Goal: Task Accomplishment & Management: Complete application form

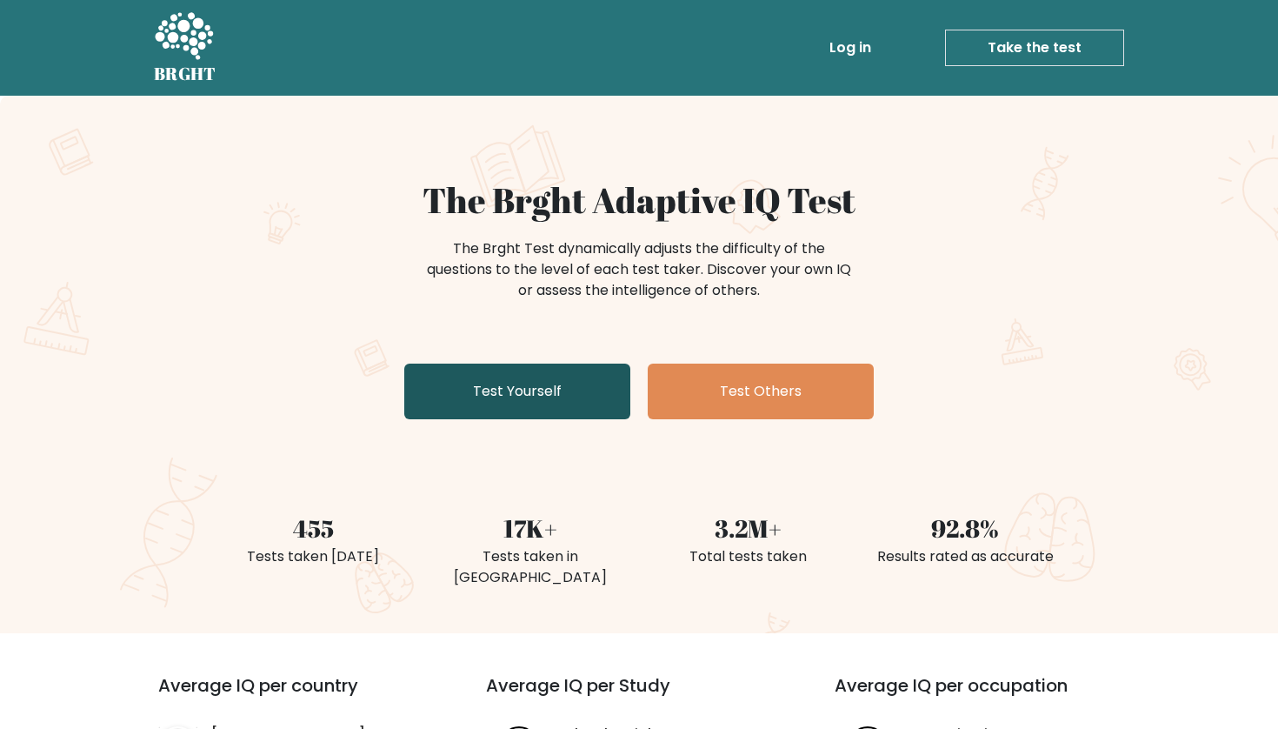
click at [540, 382] on link "Test Yourself" at bounding box center [517, 391] width 226 height 56
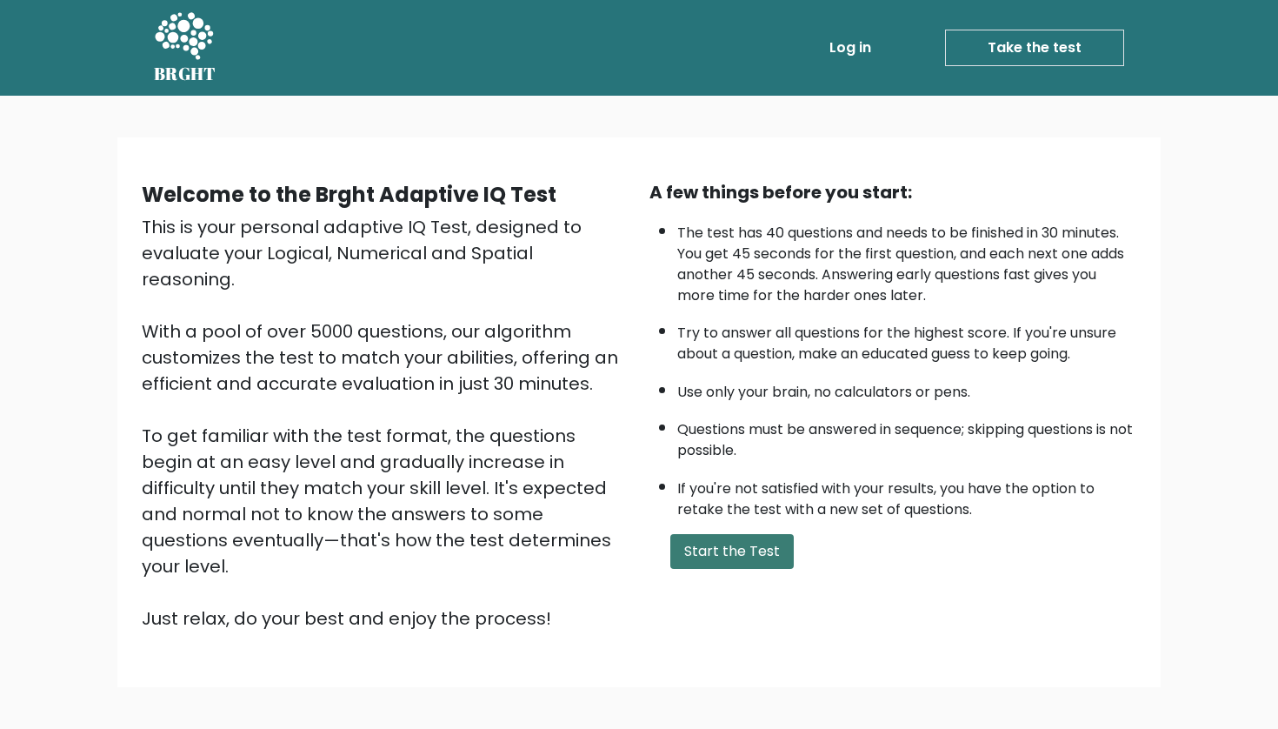
click at [723, 569] on button "Start the Test" at bounding box center [731, 551] width 123 height 35
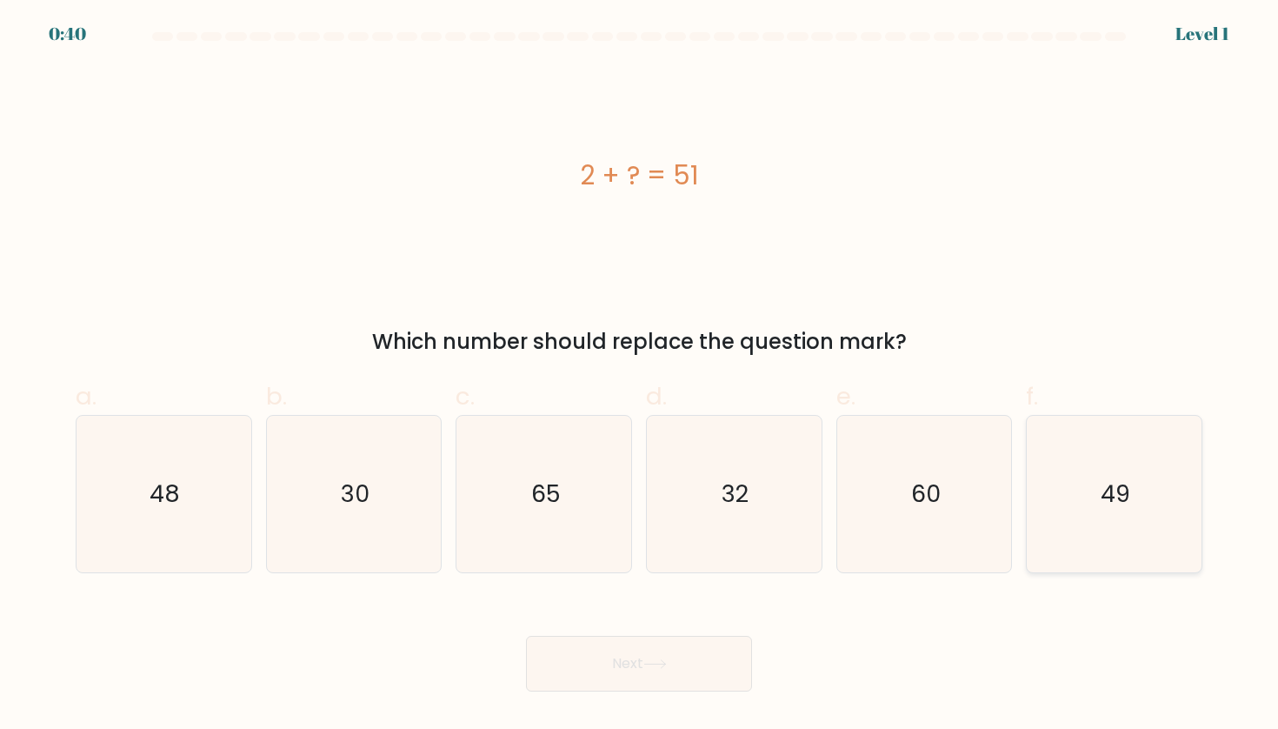
click at [1142, 458] on icon "49" at bounding box center [1113, 494] width 156 height 156
click at [640, 376] on input "f. 49" at bounding box center [639, 369] width 1 height 11
radio input "true"
click at [718, 661] on button "Next" at bounding box center [639, 664] width 226 height 56
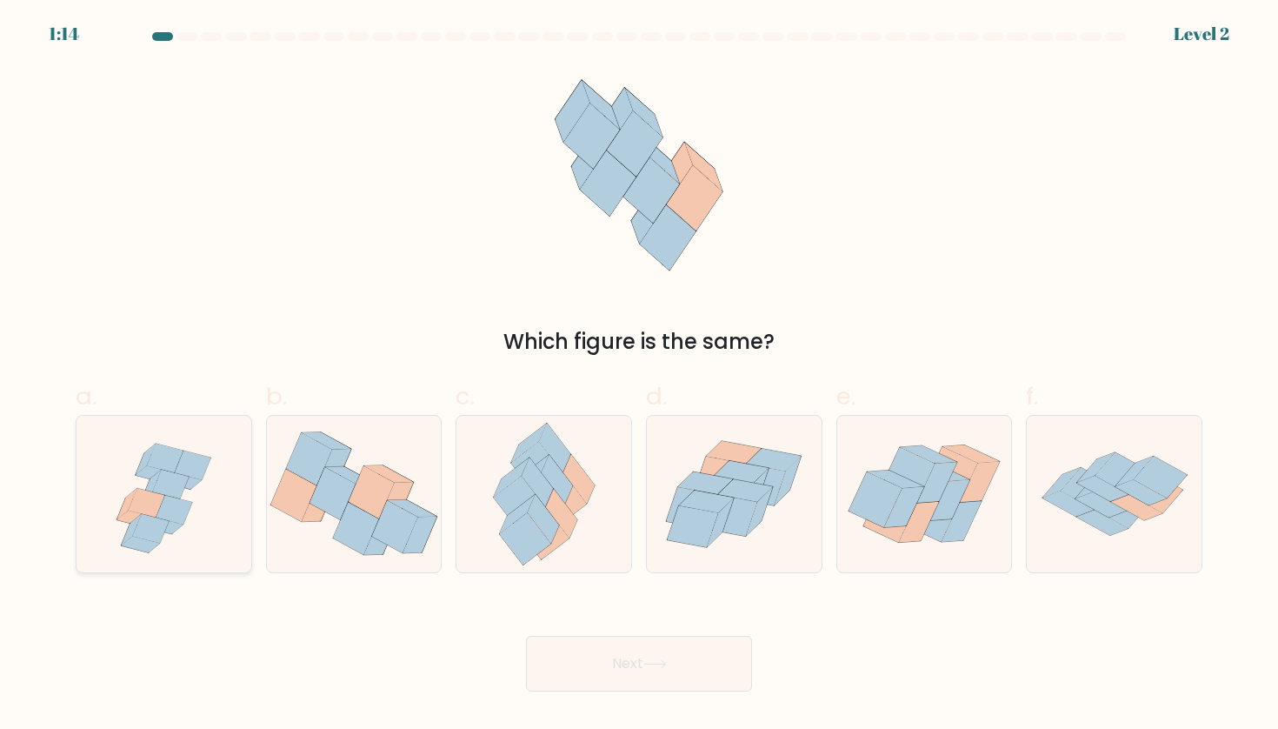
click at [170, 486] on icon at bounding box center [171, 483] width 37 height 29
click at [639, 376] on input "a." at bounding box center [639, 369] width 1 height 11
radio input "true"
click at [722, 498] on icon at bounding box center [706, 501] width 55 height 23
click at [640, 376] on input "d." at bounding box center [639, 369] width 1 height 11
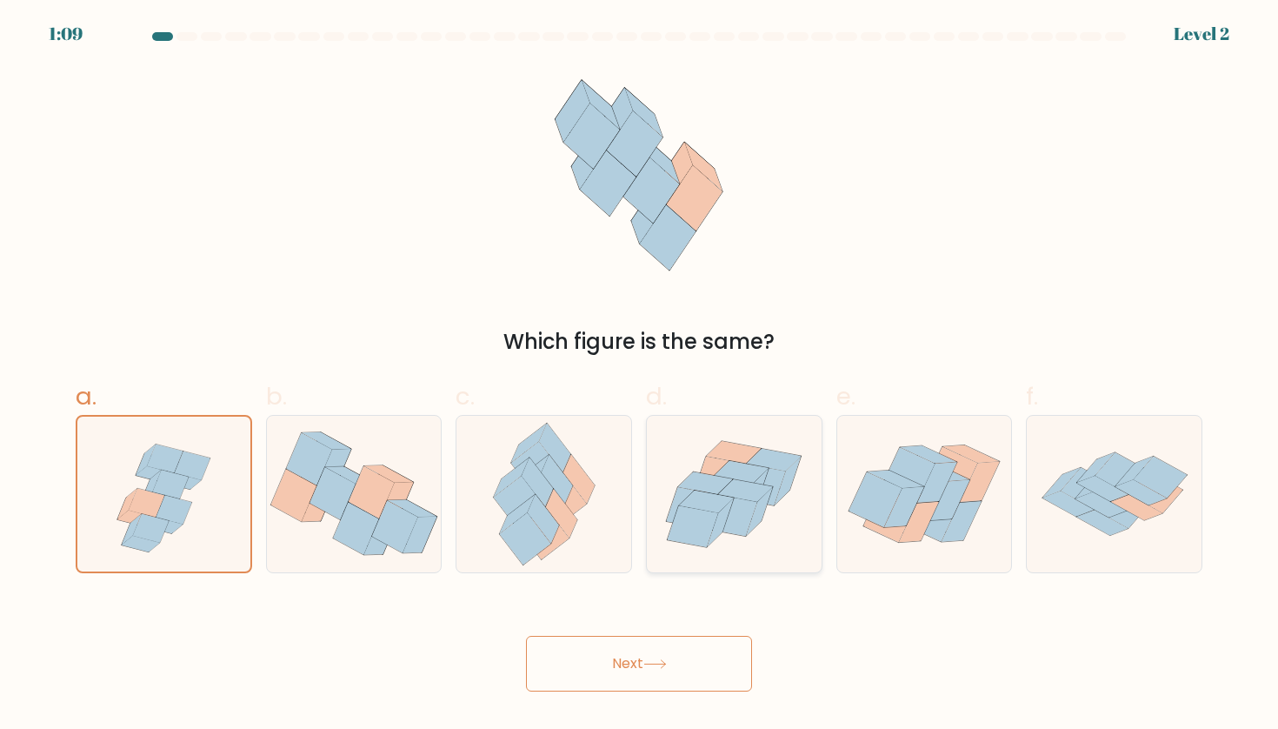
radio input "true"
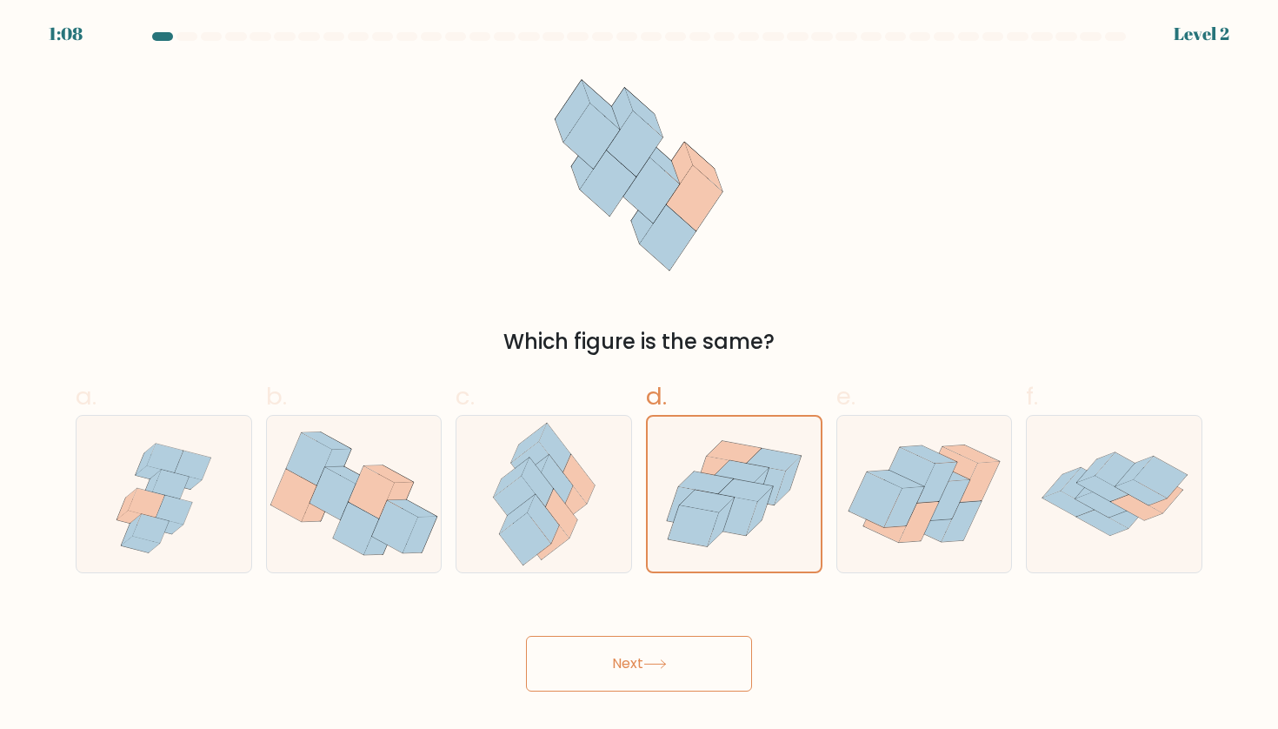
click at [624, 653] on button "Next" at bounding box center [639, 664] width 226 height 56
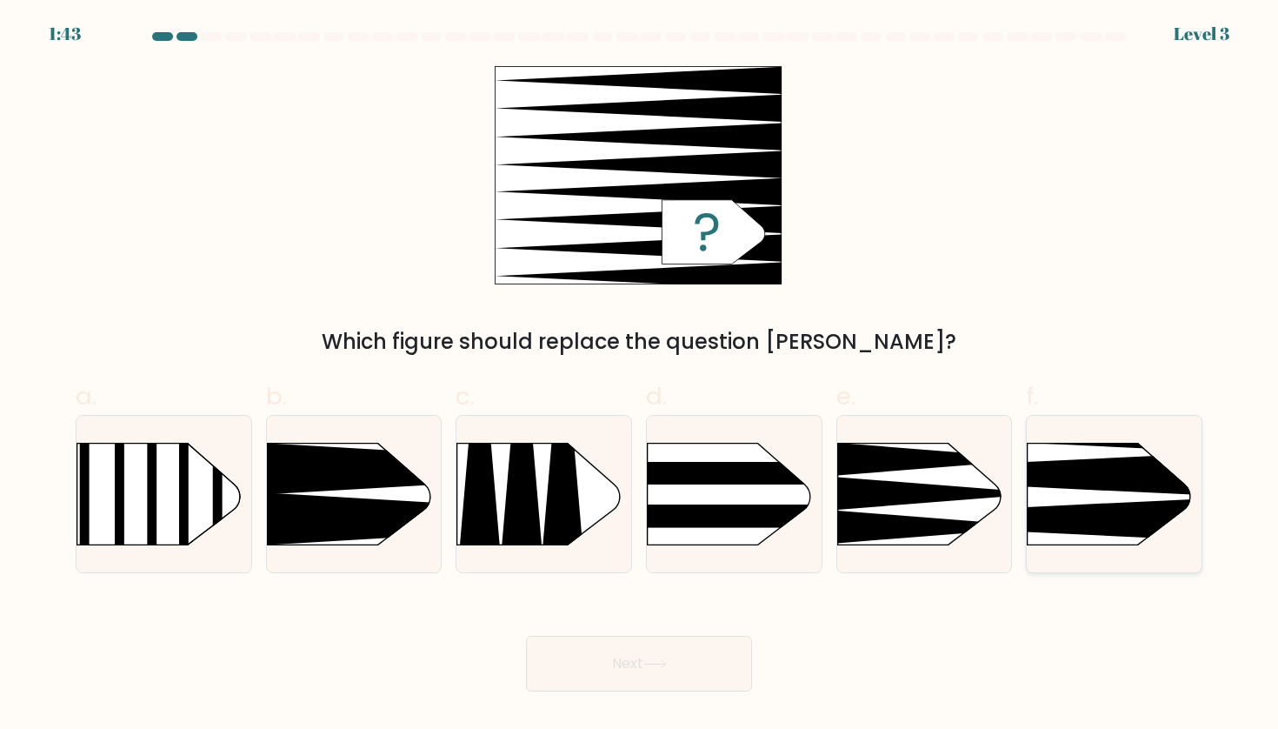
click at [1150, 503] on icon at bounding box center [991, 518] width 456 height 43
click at [640, 376] on input "f." at bounding box center [639, 369] width 1 height 11
radio input "true"
click at [687, 655] on button "Next" at bounding box center [639, 664] width 226 height 56
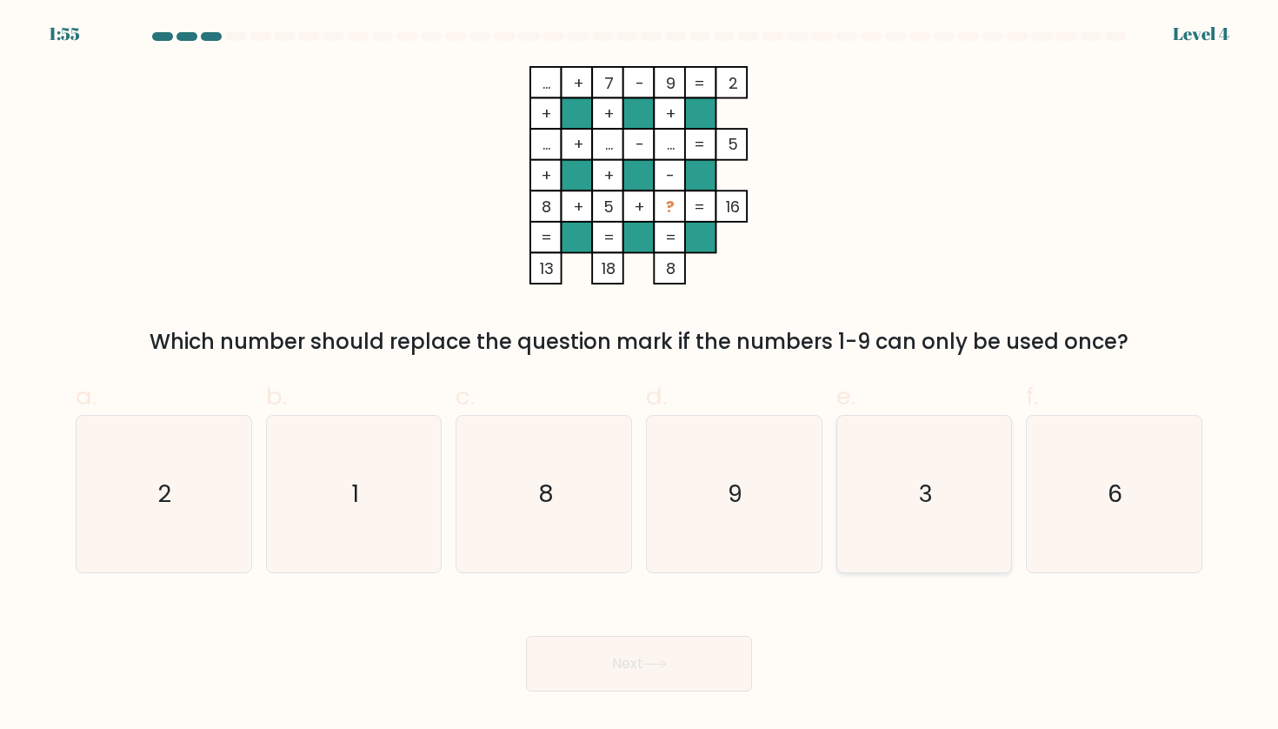
click at [931, 440] on icon "3" at bounding box center [924, 494] width 156 height 156
click at [640, 376] on input "e. 3" at bounding box center [639, 369] width 1 height 11
radio input "true"
click at [661, 688] on button "Next" at bounding box center [639, 664] width 226 height 56
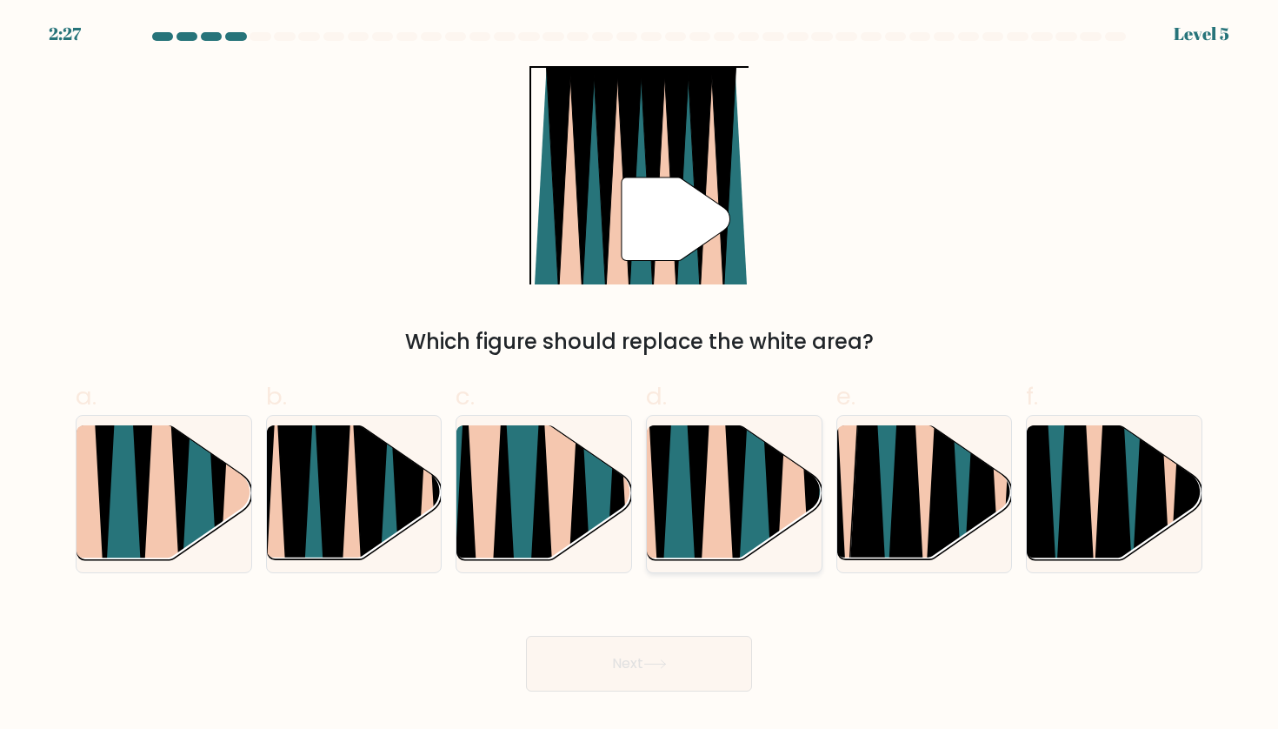
click at [711, 528] on icon at bounding box center [716, 425] width 38 height 349
click at [640, 376] on input "d." at bounding box center [639, 369] width 1 height 11
radio input "true"
click at [623, 692] on body "2:26 Level 5" at bounding box center [639, 364] width 1278 height 729
click at [629, 682] on button "Next" at bounding box center [639, 664] width 226 height 56
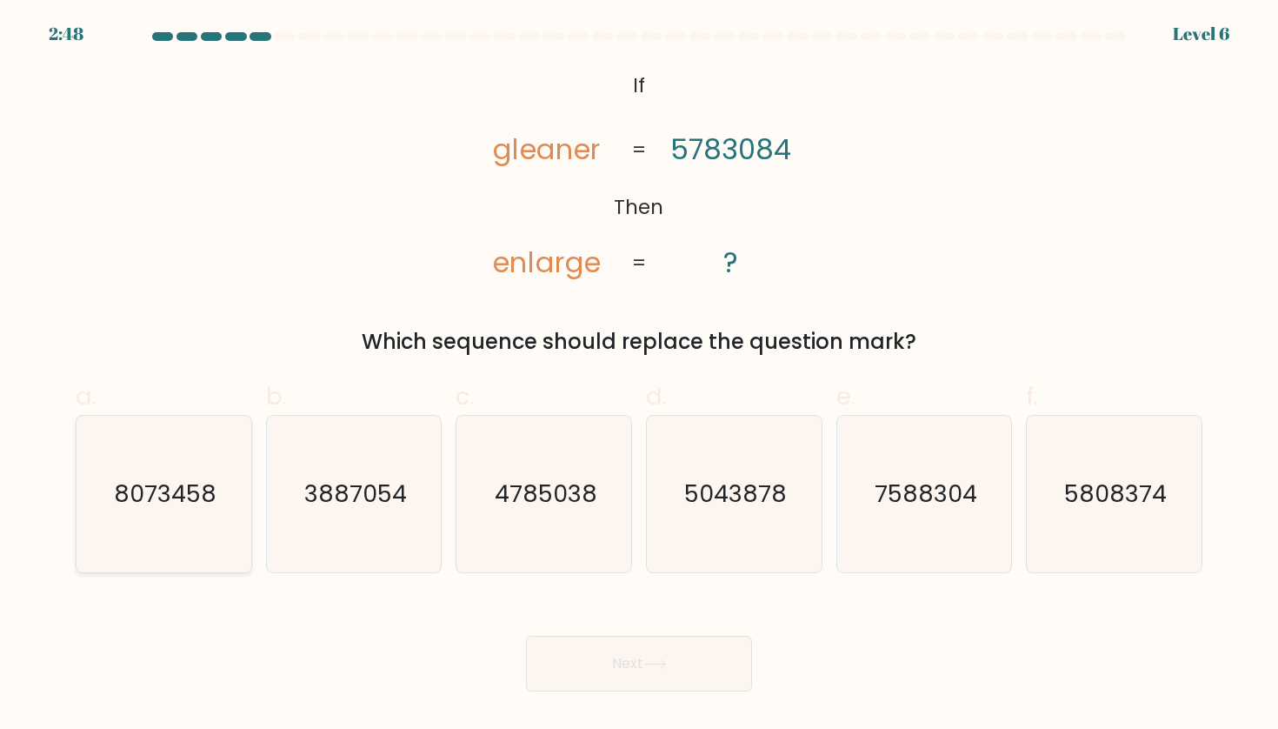
click at [223, 474] on icon "8073458" at bounding box center [163, 494] width 156 height 156
click at [639, 376] on input "a. 8073458" at bounding box center [639, 369] width 1 height 11
radio input "true"
click at [594, 664] on button "Next" at bounding box center [639, 664] width 226 height 56
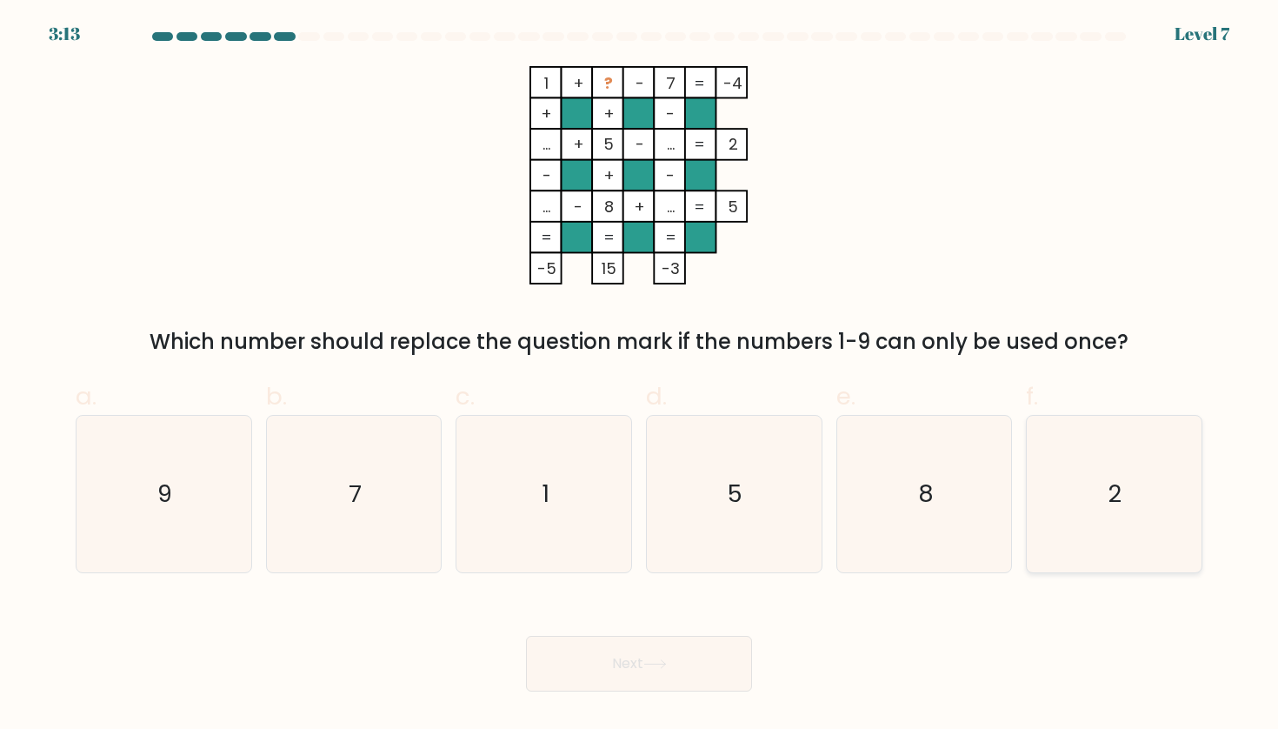
click at [1117, 503] on text "2" at bounding box center [1115, 493] width 13 height 32
click at [640, 376] on input "f. 2" at bounding box center [639, 369] width 1 height 11
radio input "true"
click at [731, 676] on button "Next" at bounding box center [639, 664] width 226 height 56
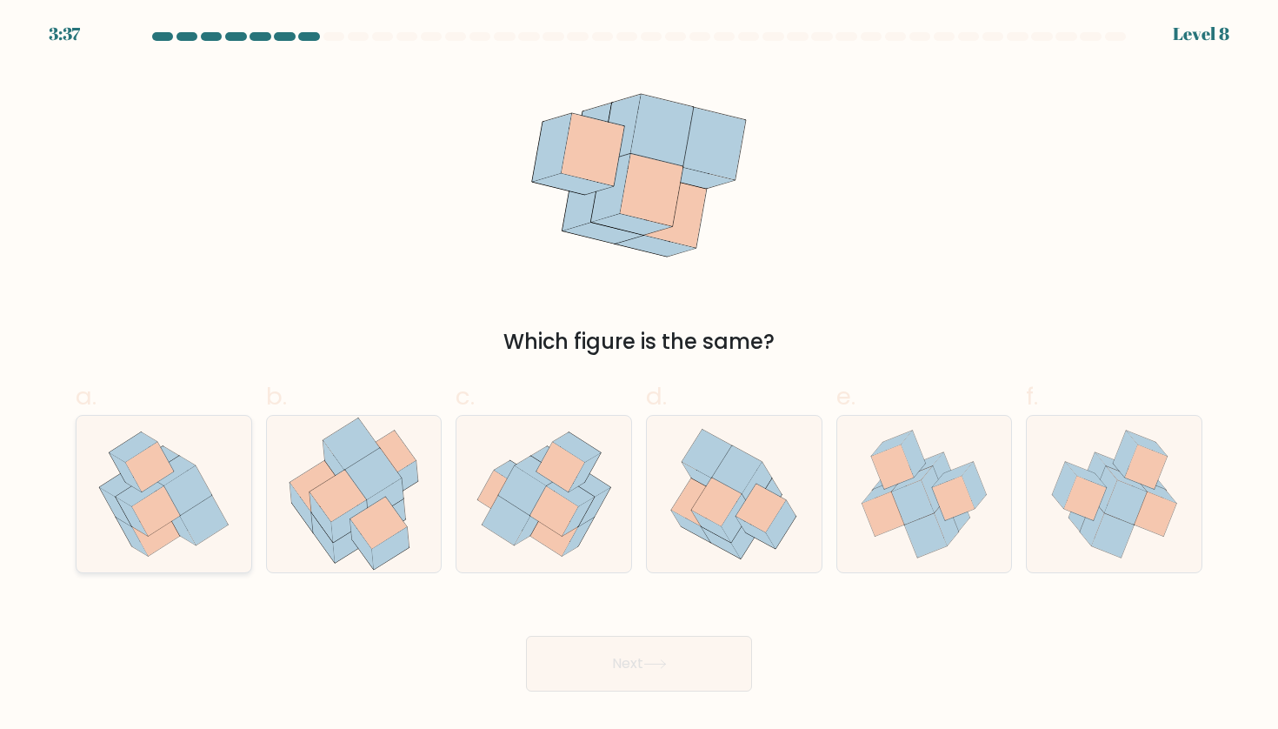
click at [134, 523] on icon at bounding box center [131, 516] width 31 height 38
click at [639, 376] on input "a." at bounding box center [639, 369] width 1 height 11
radio input "true"
click at [632, 674] on button "Next" at bounding box center [639, 664] width 226 height 56
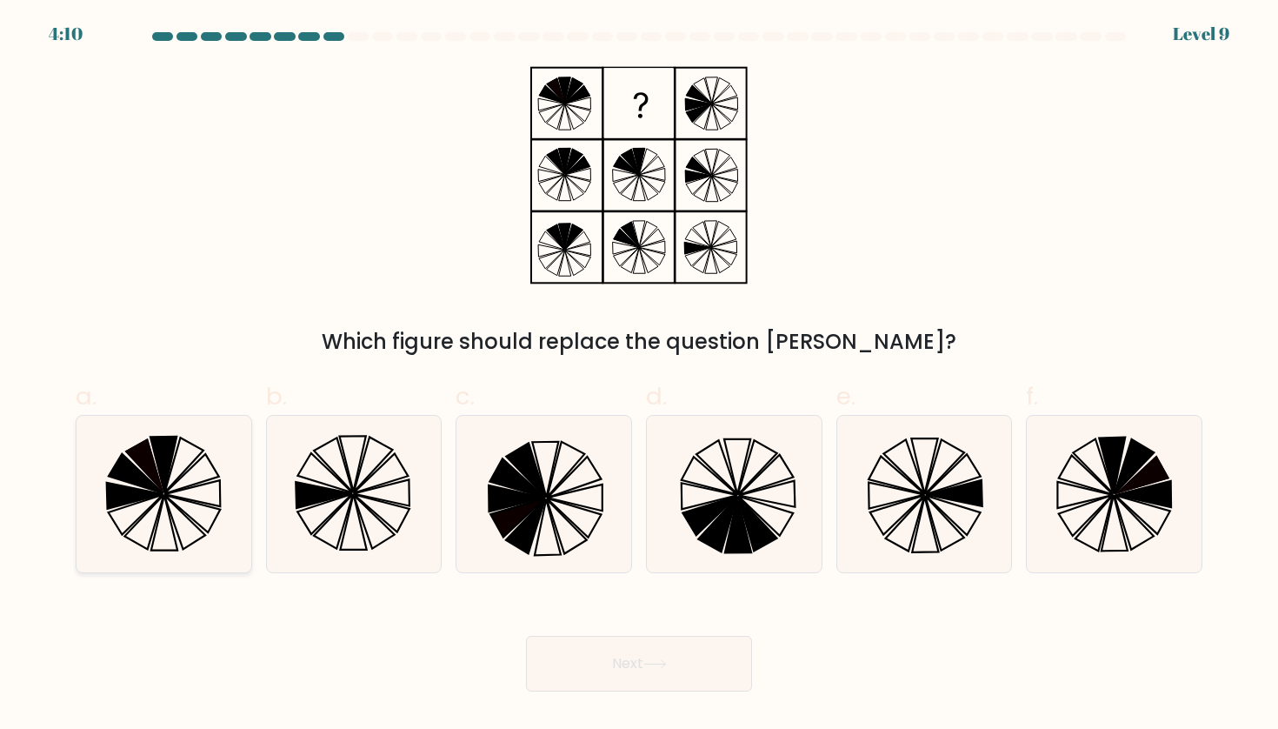
click at [178, 470] on icon at bounding box center [163, 494] width 156 height 156
click at [639, 376] on input "a." at bounding box center [639, 369] width 1 height 11
radio input "true"
click at [709, 663] on button "Next" at bounding box center [639, 664] width 226 height 56
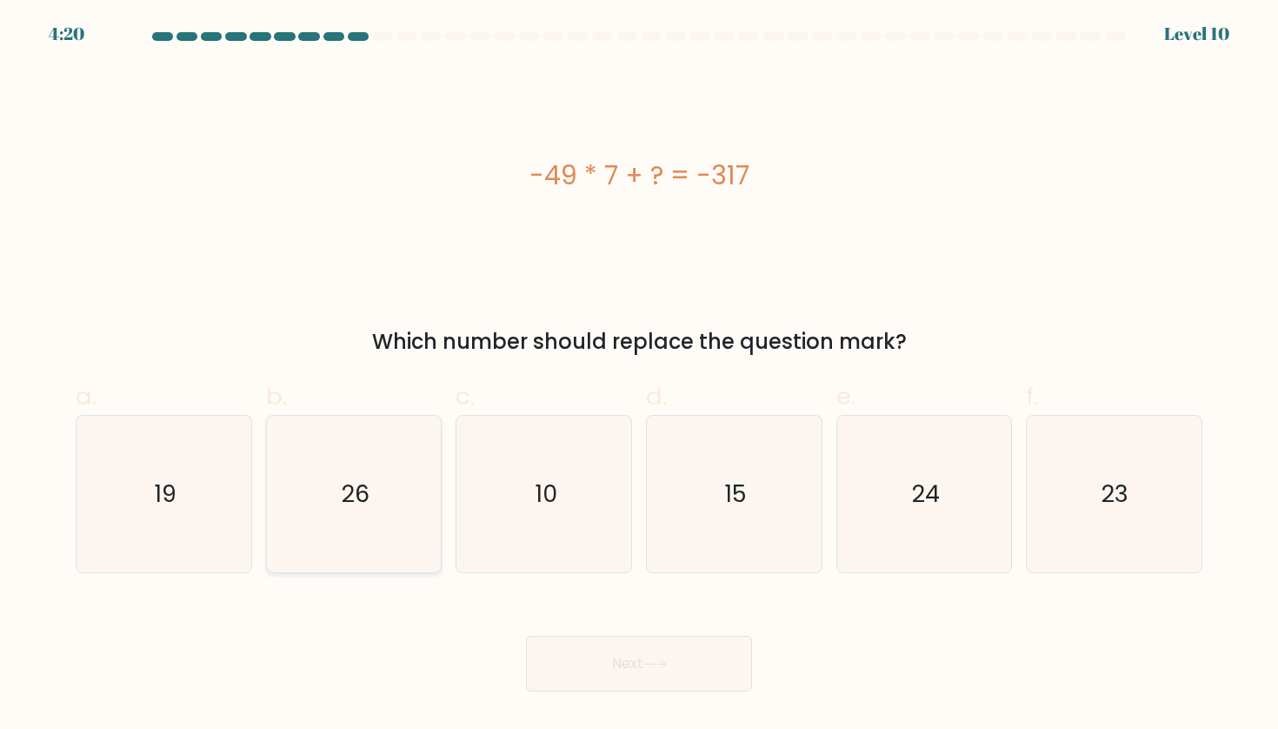
click at [339, 495] on icon "26" at bounding box center [354, 494] width 156 height 156
click at [639, 376] on input "b. 26" at bounding box center [639, 369] width 1 height 11
radio input "true"
click at [596, 658] on button "Next" at bounding box center [639, 664] width 226 height 56
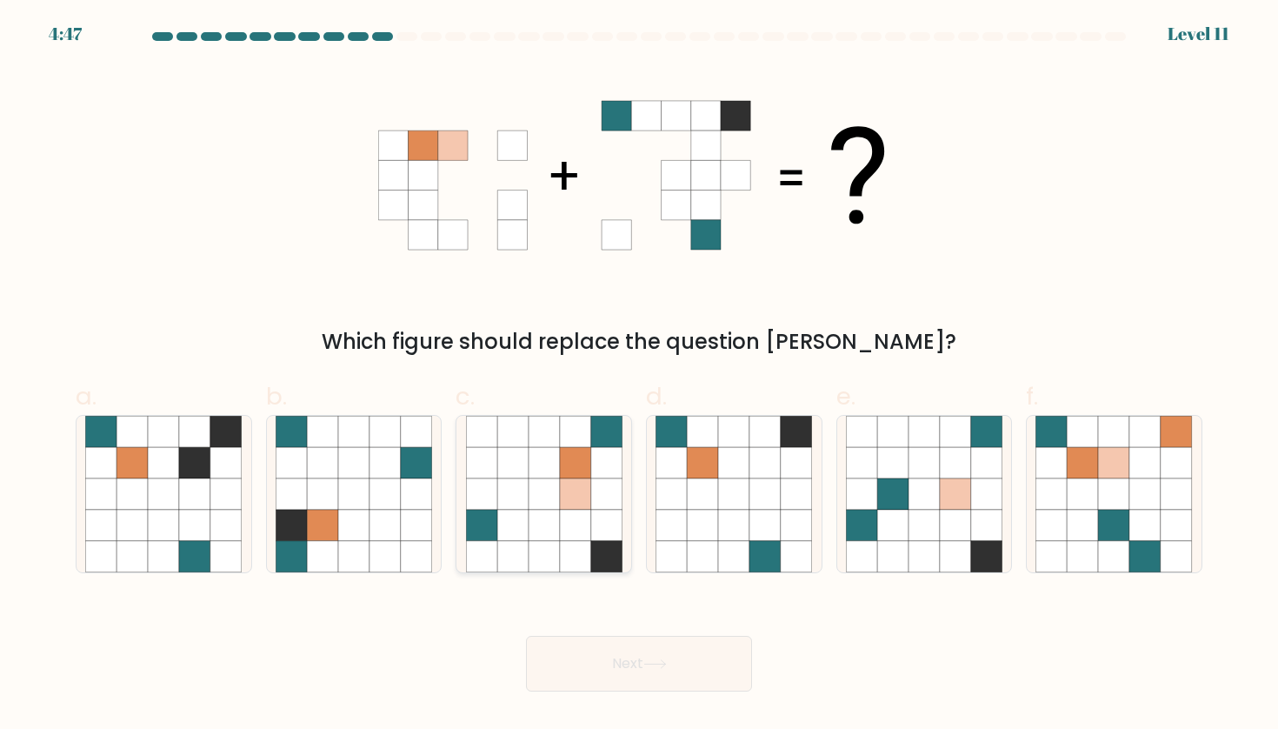
click at [571, 521] on icon at bounding box center [575, 524] width 31 height 31
click at [639, 376] on input "c." at bounding box center [639, 369] width 1 height 11
radio input "true"
click at [603, 666] on button "Next" at bounding box center [639, 664] width 226 height 56
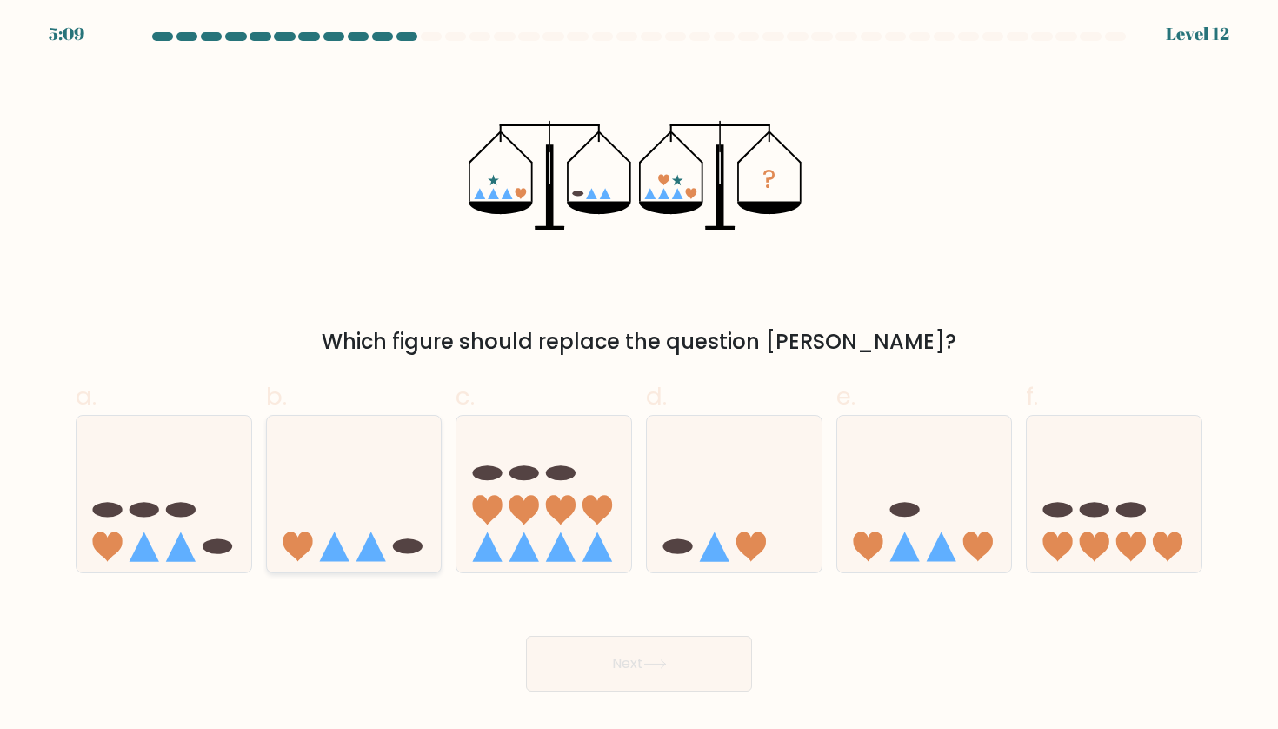
click at [378, 552] on icon at bounding box center [371, 546] width 30 height 30
click at [639, 376] on input "b." at bounding box center [639, 369] width 1 height 11
radio input "true"
click at [691, 677] on button "Next" at bounding box center [639, 664] width 226 height 56
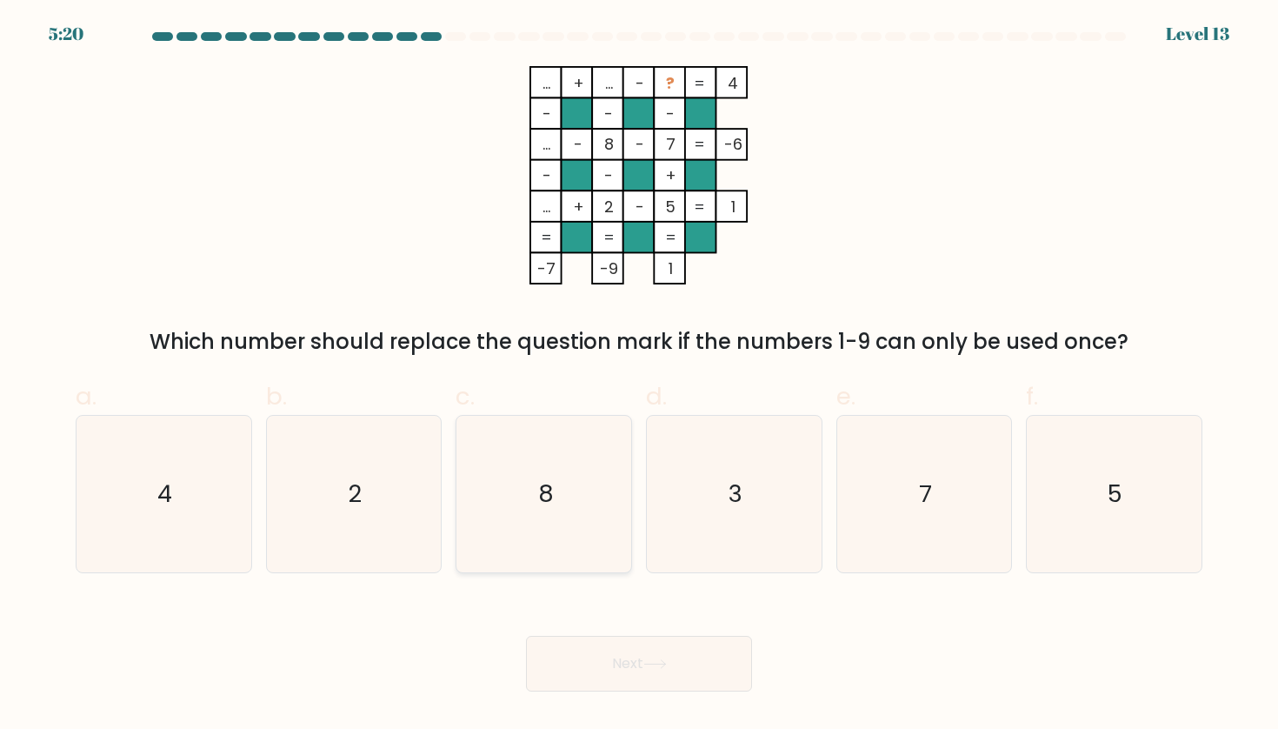
click at [573, 477] on icon "8" at bounding box center [544, 494] width 156 height 156
click at [639, 376] on input "c. 8" at bounding box center [639, 369] width 1 height 11
radio input "true"
click at [774, 541] on icon "3" at bounding box center [734, 494] width 156 height 156
click at [640, 376] on input "d. 3" at bounding box center [639, 369] width 1 height 11
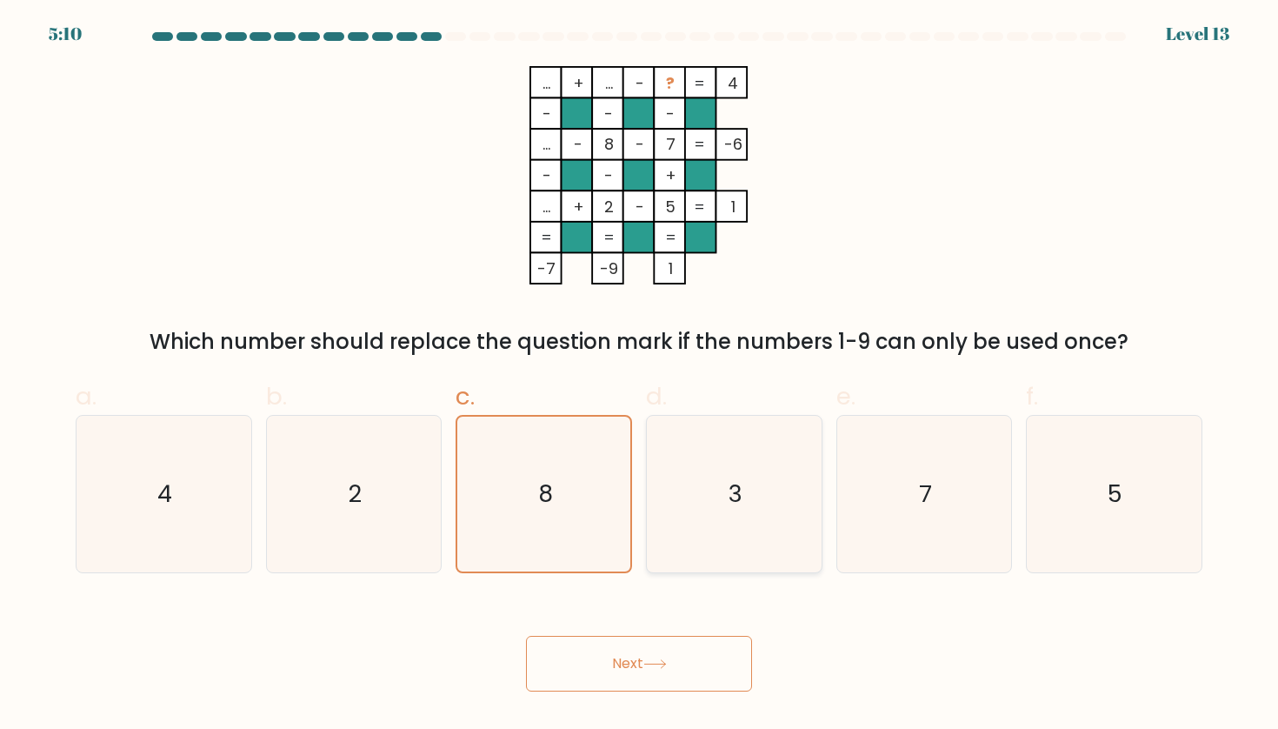
radio input "true"
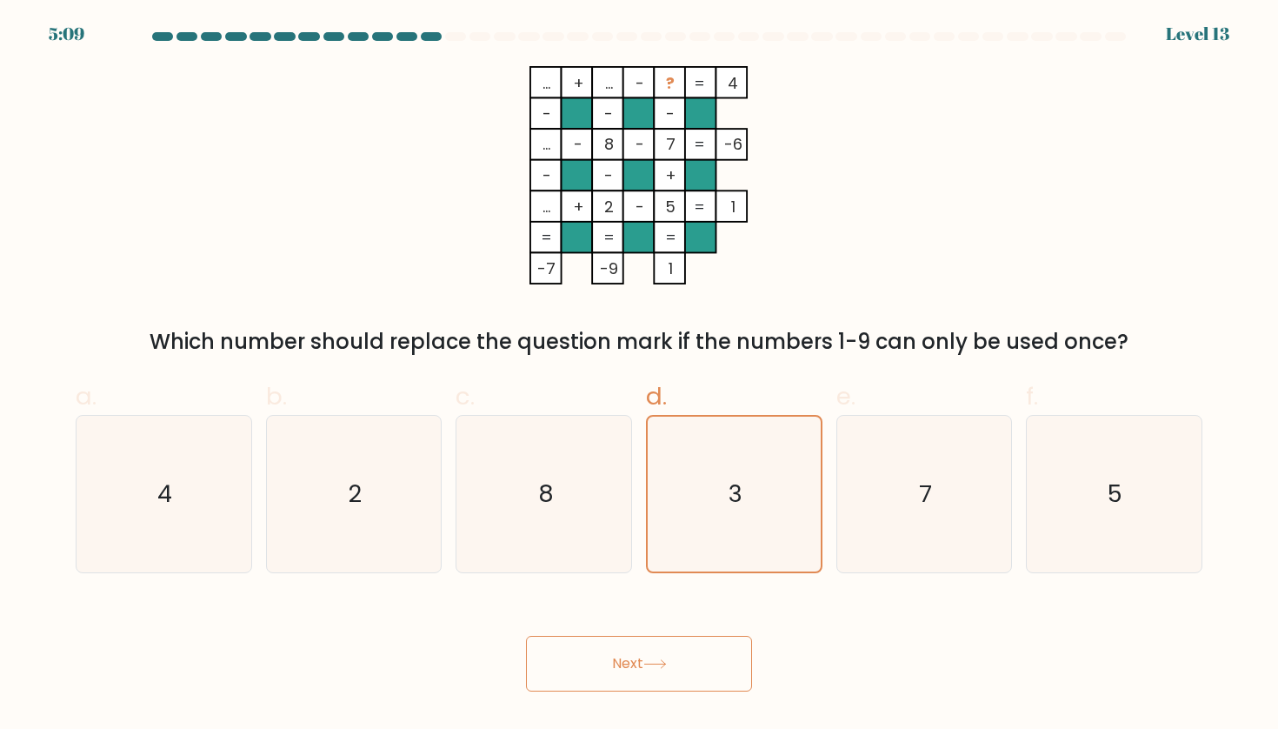
click at [642, 662] on button "Next" at bounding box center [639, 664] width 226 height 56
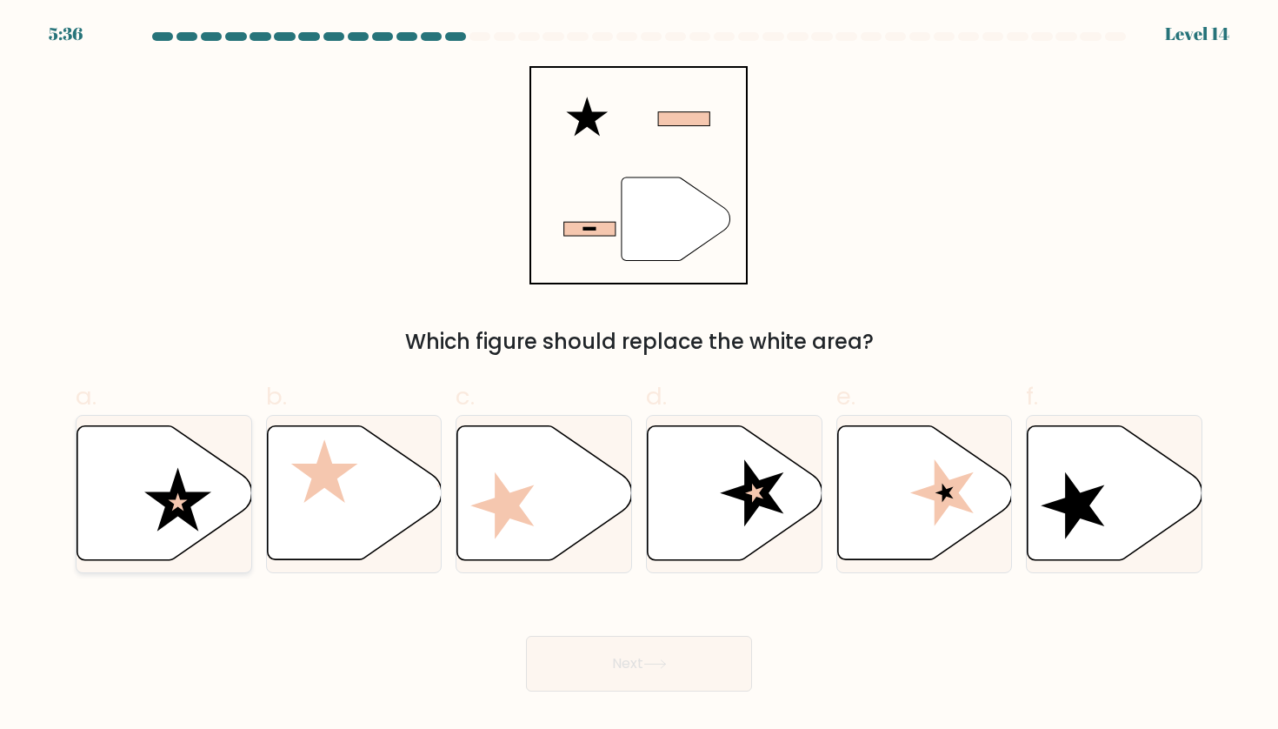
click at [226, 495] on icon at bounding box center [164, 493] width 175 height 134
click at [639, 376] on input "a." at bounding box center [639, 369] width 1 height 11
radio input "true"
click at [616, 675] on button "Next" at bounding box center [639, 664] width 226 height 56
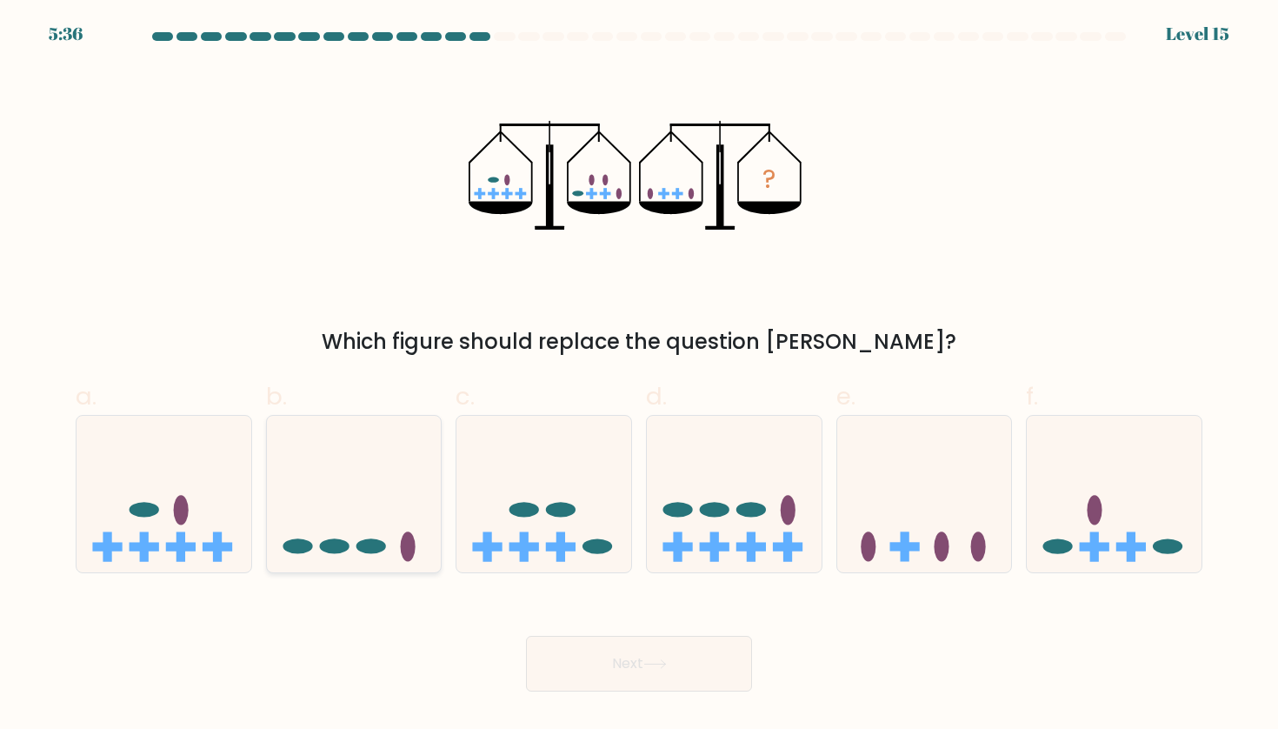
click at [369, 510] on icon at bounding box center [354, 494] width 175 height 144
click at [639, 376] on input "b." at bounding box center [639, 369] width 1 height 11
radio input "true"
click at [586, 667] on button "Next" at bounding box center [639, 664] width 226 height 56
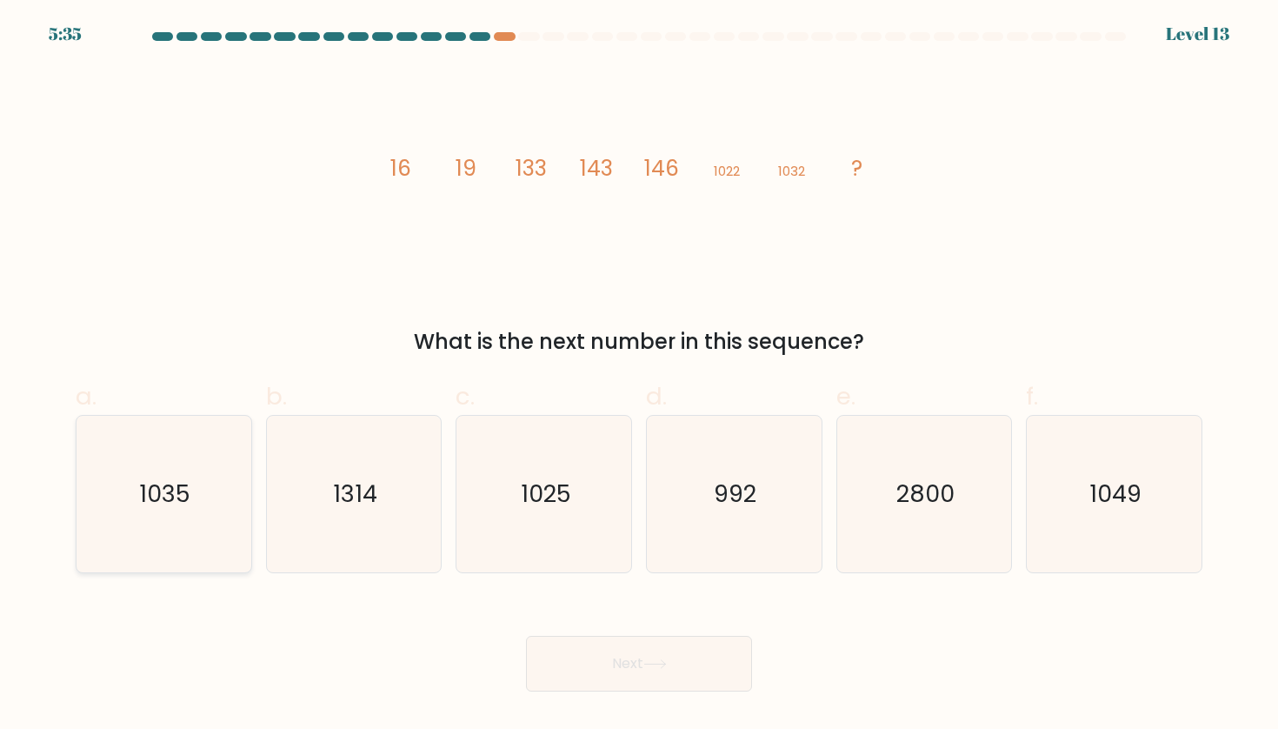
click at [203, 498] on icon "1035" at bounding box center [163, 494] width 156 height 156
click at [639, 376] on input "a. 1035" at bounding box center [639, 369] width 1 height 11
radio input "true"
click at [730, 662] on button "Next" at bounding box center [639, 664] width 226 height 56
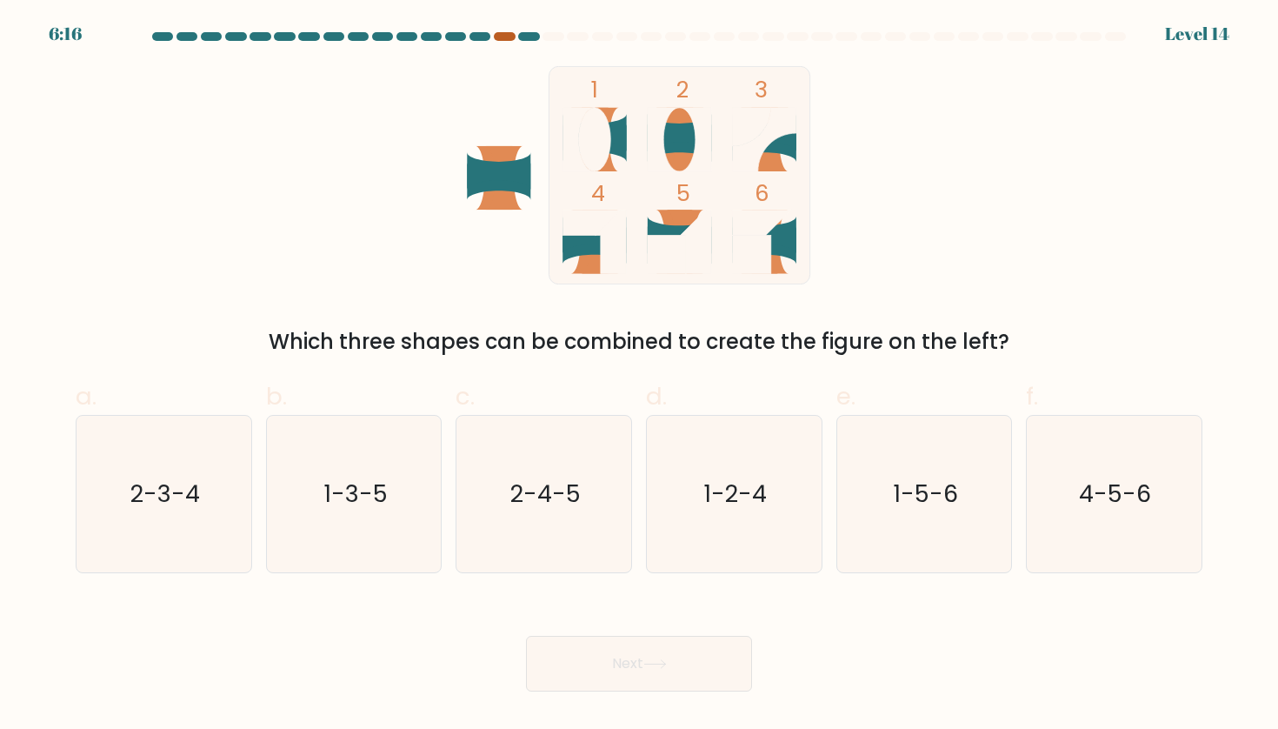
click at [504, 36] on div at bounding box center [504, 36] width 21 height 9
click at [501, 32] on div at bounding box center [504, 36] width 21 height 9
click at [508, 31] on div "6:13 Level 14" at bounding box center [639, 23] width 1278 height 47
drag, startPoint x: 728, startPoint y: 344, endPoint x: 993, endPoint y: 349, distance: 265.2
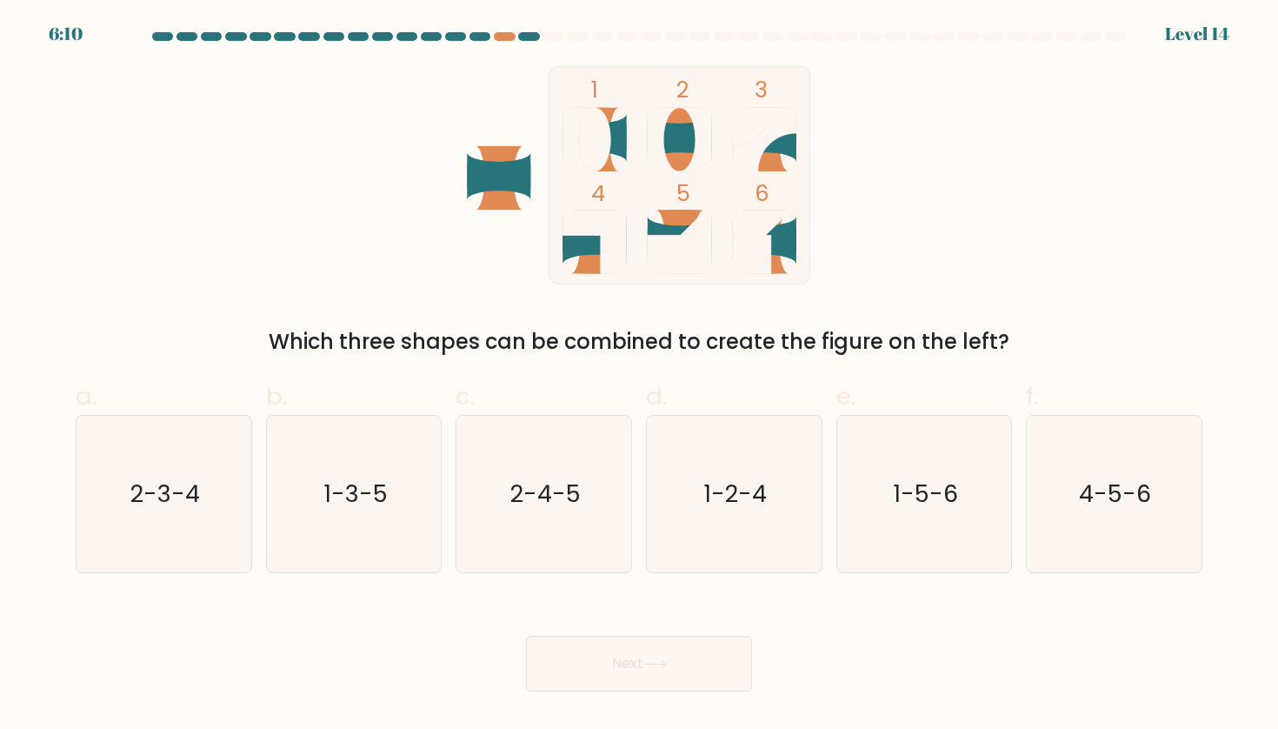
click at [993, 349] on div "Which three shapes can be combined to create the figure on the left?" at bounding box center [639, 341] width 1106 height 31
click at [923, 252] on div "1 2 3 4 5 6 Which three shapes can be combined to create the figure on the left?" at bounding box center [639, 211] width 1148 height 291
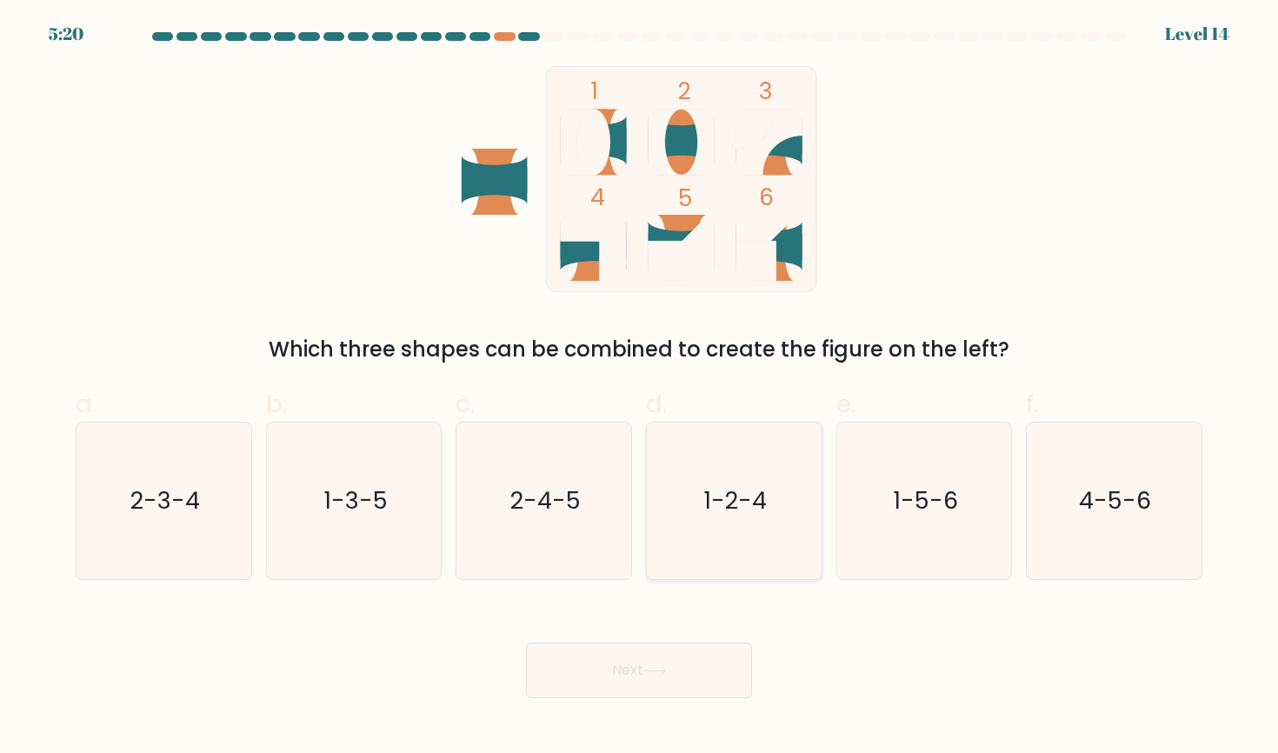
click at [701, 506] on icon "1-2-4" at bounding box center [734, 501] width 156 height 156
click at [640, 388] on input "d. 1-2-4" at bounding box center [639, 381] width 1 height 11
radio input "true"
click at [1095, 497] on text "4-5-6" at bounding box center [1116, 500] width 72 height 32
click at [640, 388] on input "f. 4-5-6" at bounding box center [639, 381] width 1 height 11
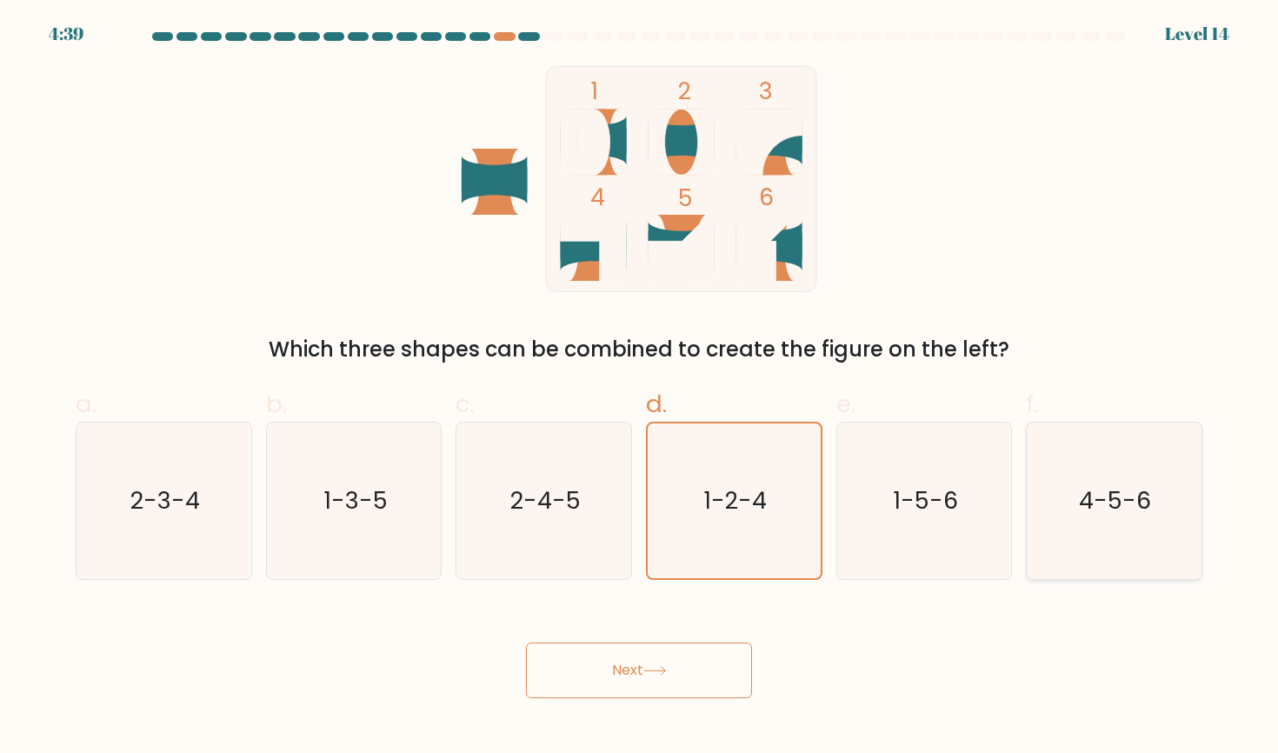
radio input "true"
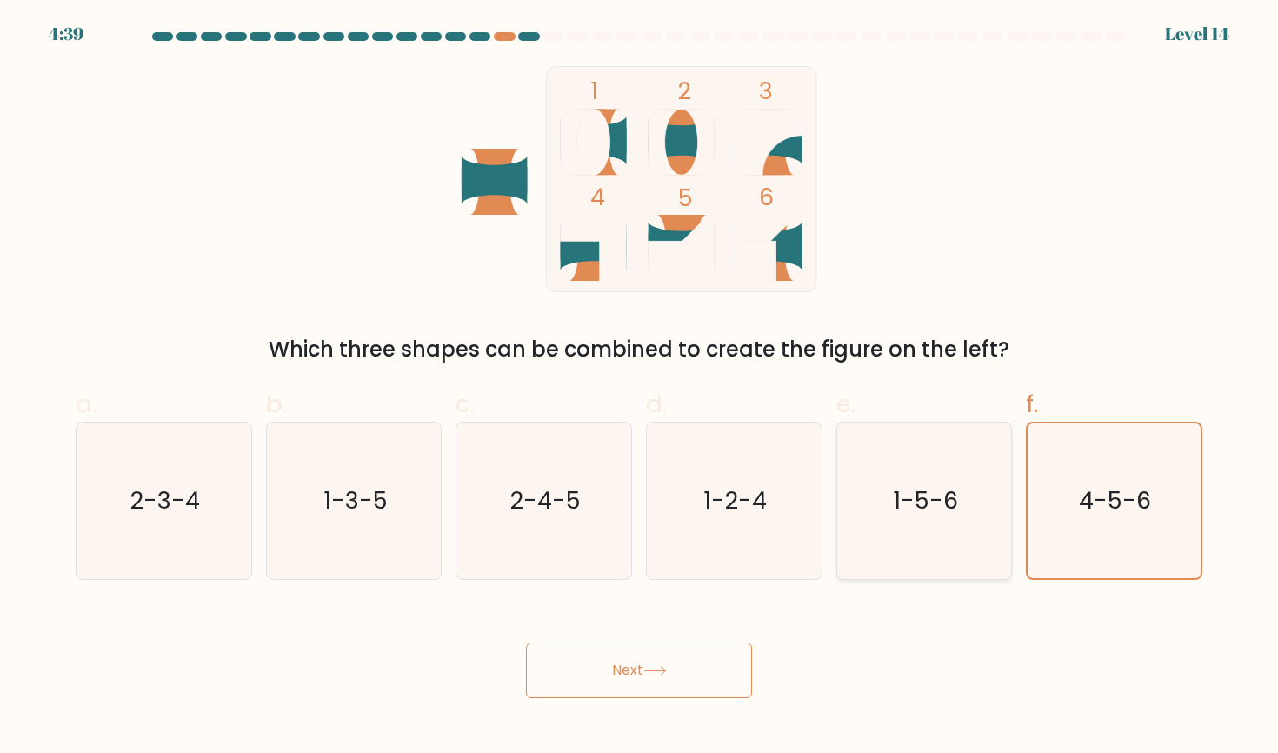
click at [951, 499] on text "1-5-6" at bounding box center [925, 500] width 65 height 32
click at [640, 388] on input "e. 1-5-6" at bounding box center [639, 381] width 1 height 11
radio input "true"
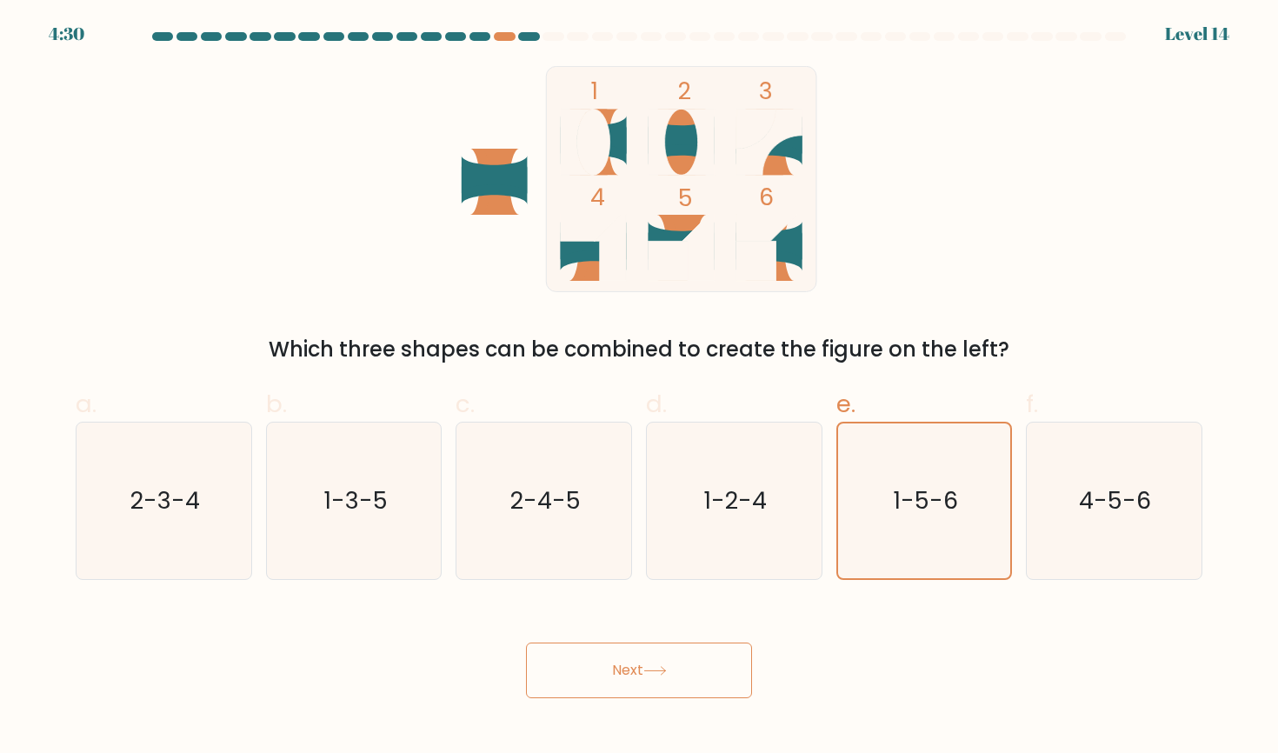
click at [624, 684] on button "Next" at bounding box center [639, 670] width 226 height 56
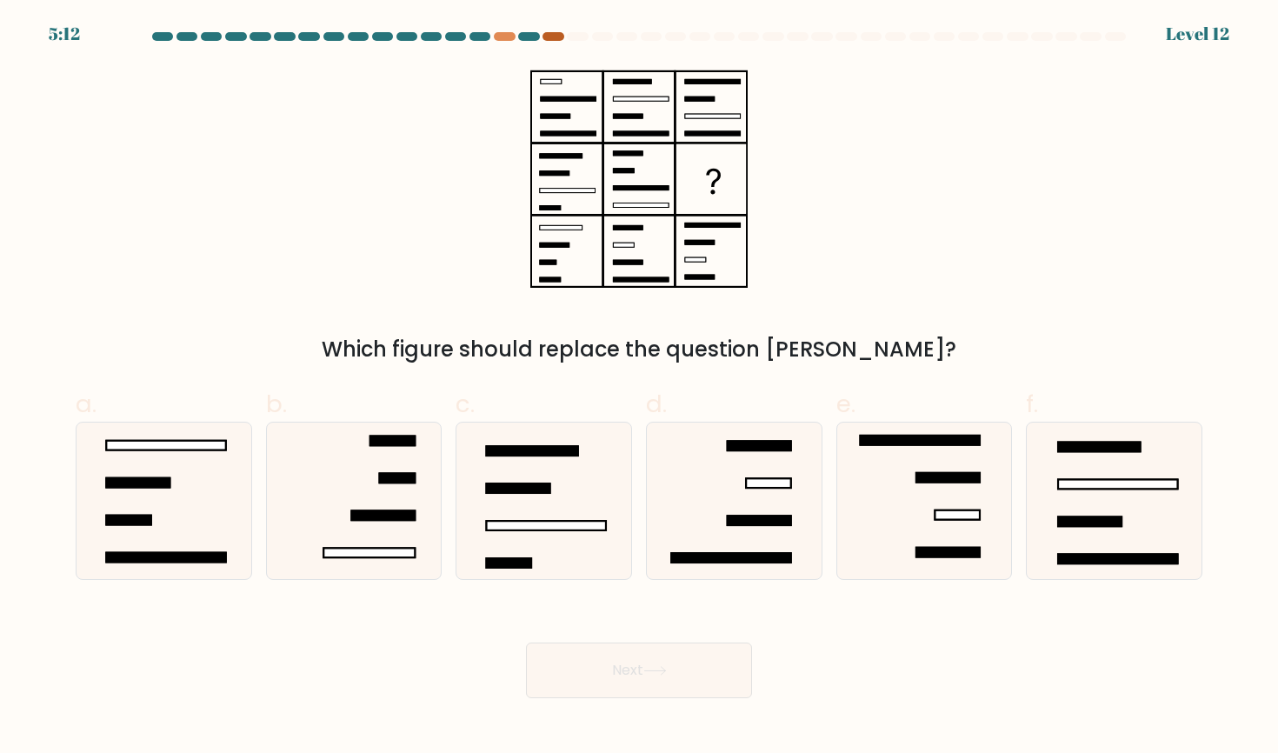
click at [555, 38] on div at bounding box center [552, 36] width 21 height 9
click at [521, 38] on div at bounding box center [528, 36] width 21 height 9
